Goal: Browse casually

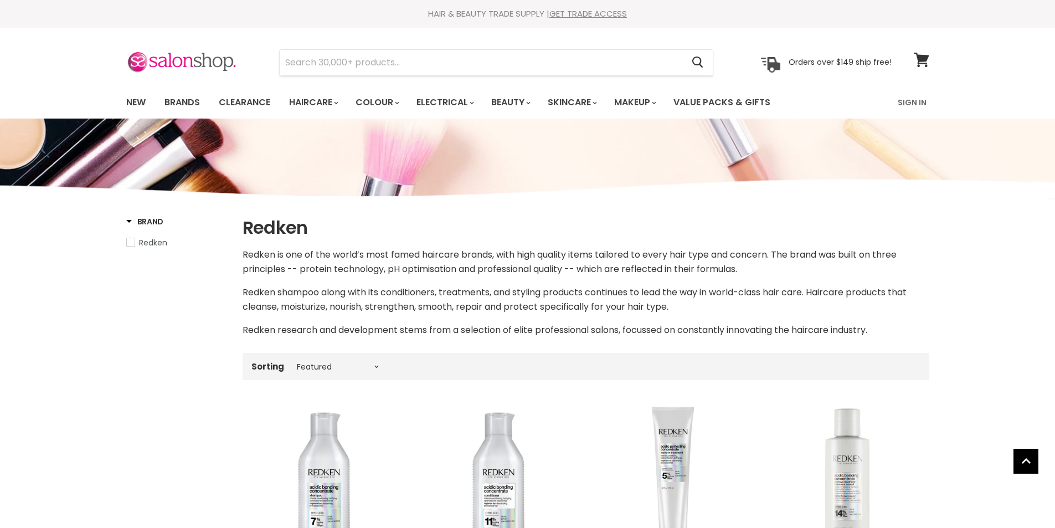
select select "manual"
click at [145, 104] on link "New" at bounding box center [136, 102] width 36 height 23
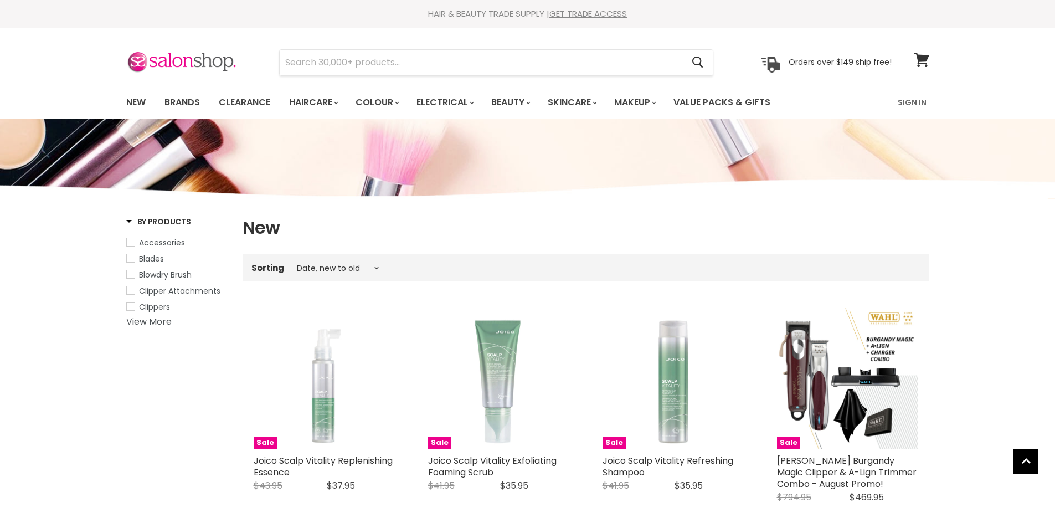
select select "created-descending"
